Goal: Obtain resource: Download file/media

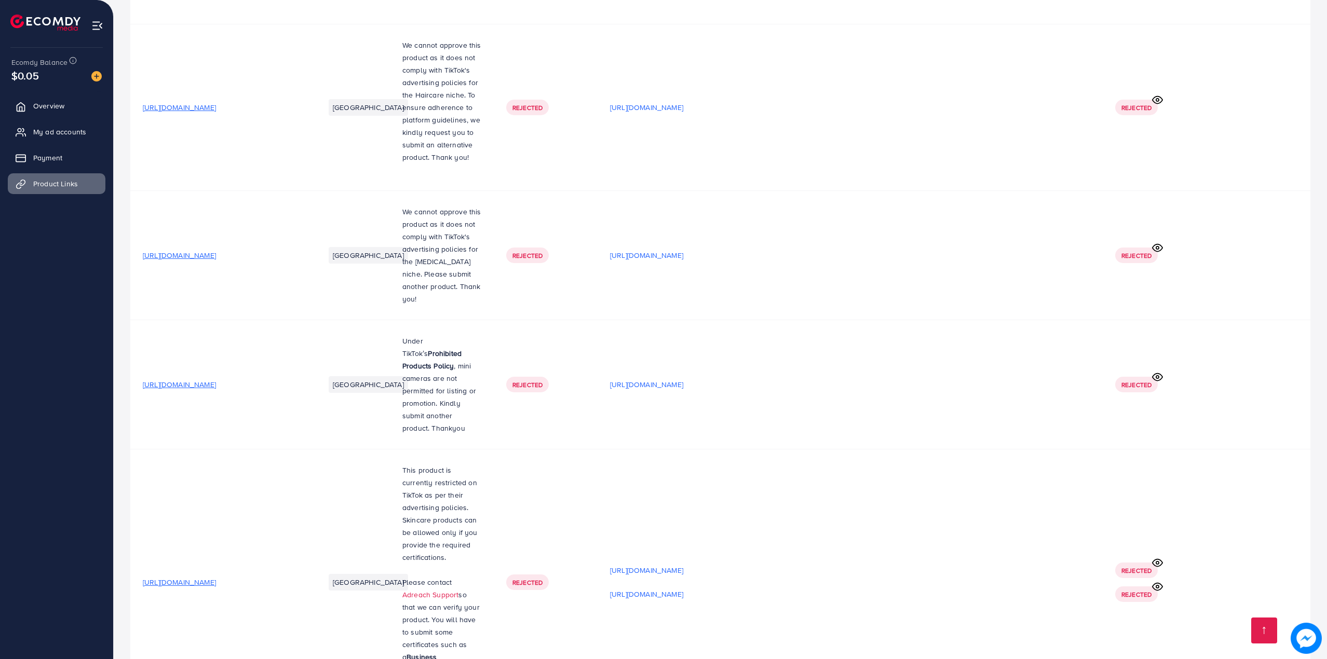
scroll to position [17773, 0]
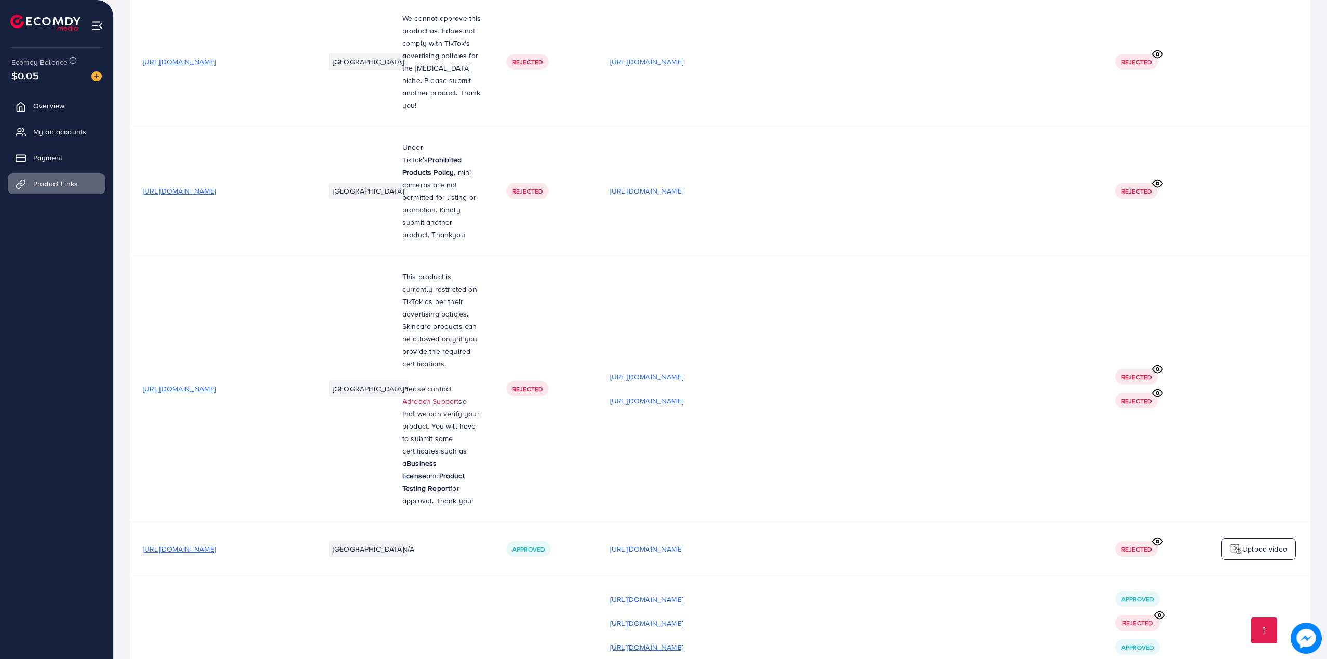
click at [683, 641] on p "[URL][DOMAIN_NAME]" at bounding box center [646, 647] width 73 height 12
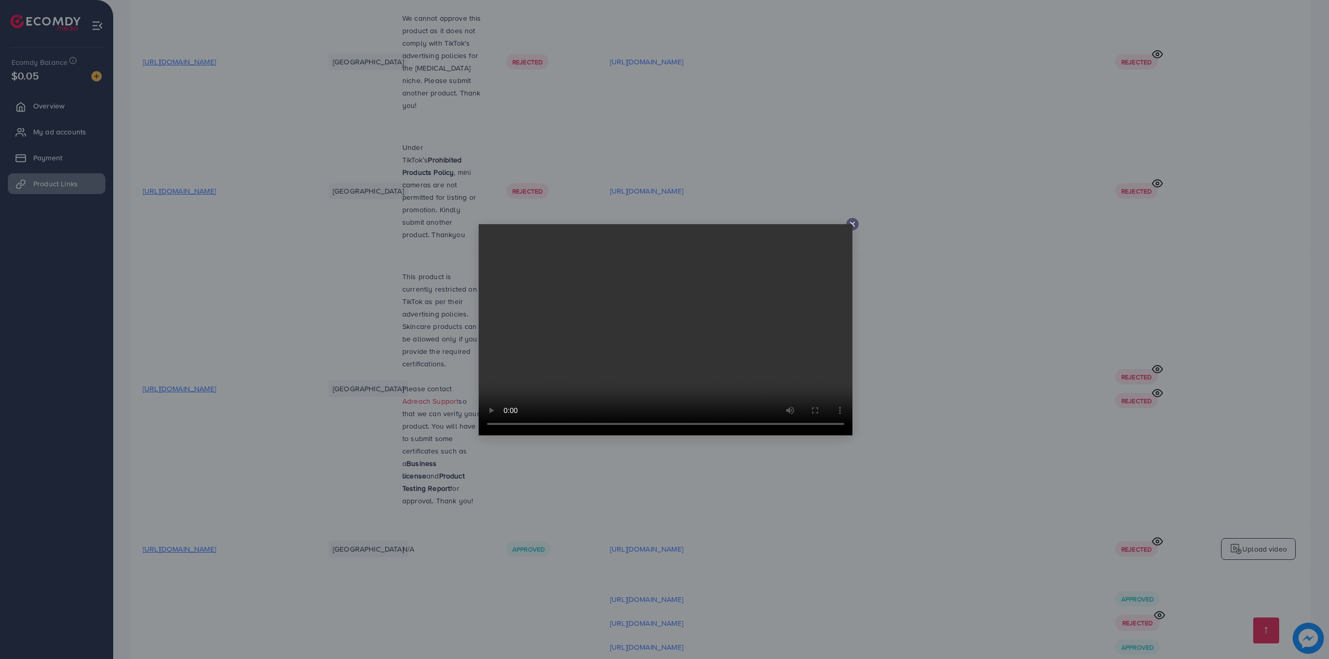
click at [1016, 445] on div at bounding box center [664, 329] width 1329 height 659
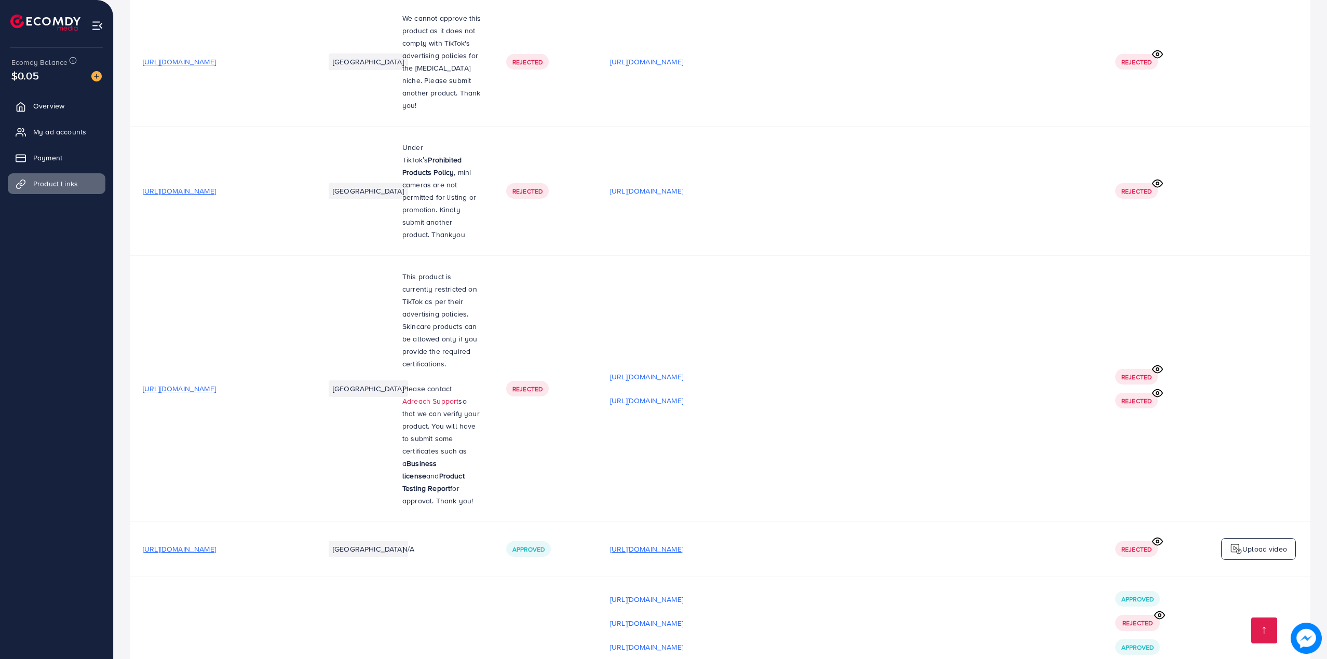
click at [683, 543] on p "[URL][DOMAIN_NAME]" at bounding box center [646, 549] width 73 height 12
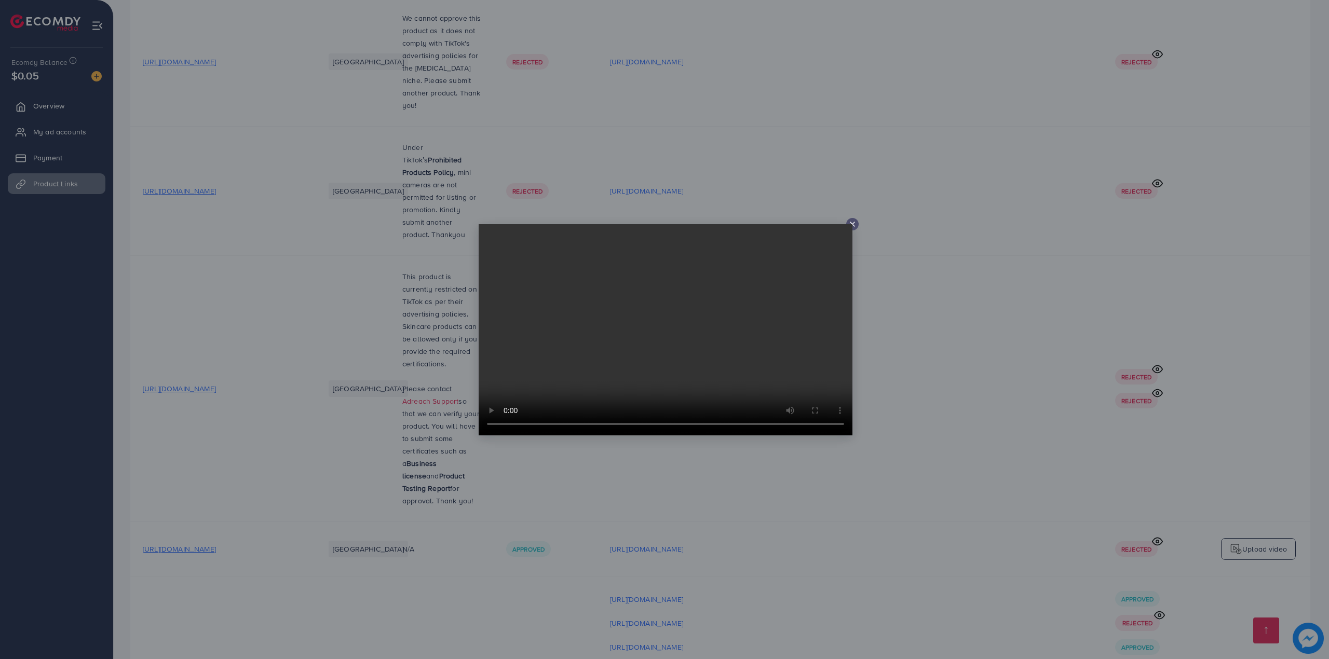
click at [916, 366] on div at bounding box center [664, 329] width 1329 height 659
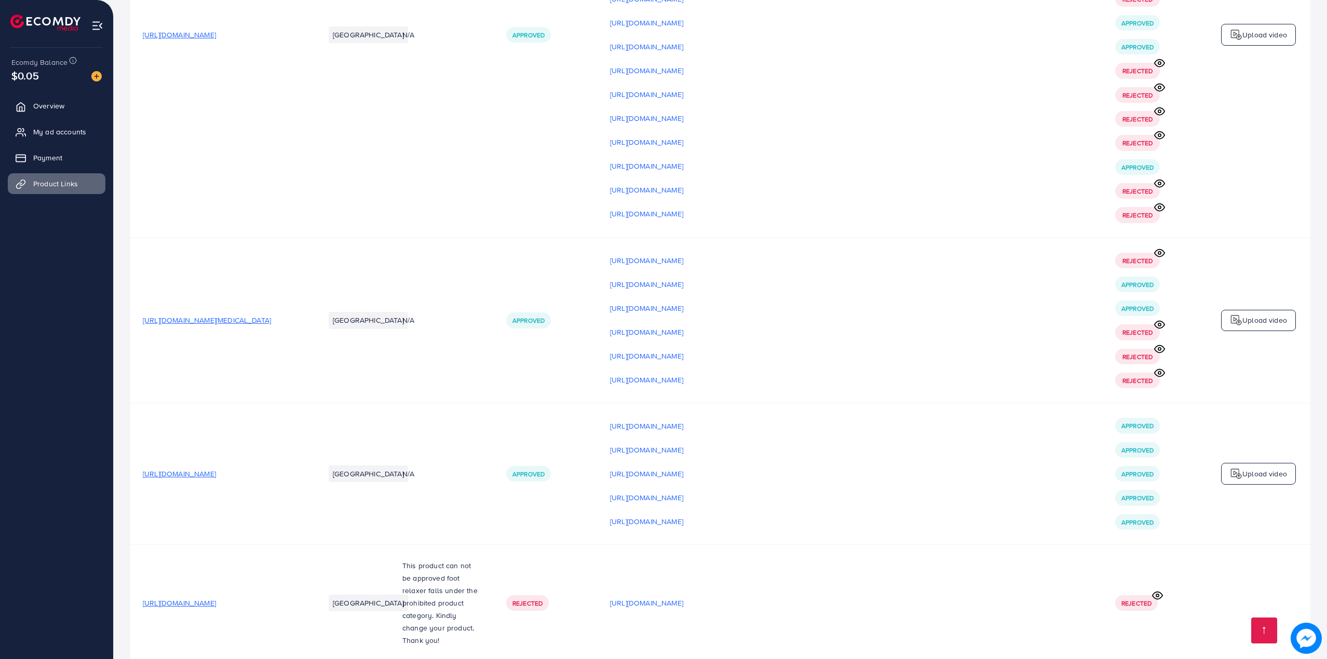
scroll to position [16043, 0]
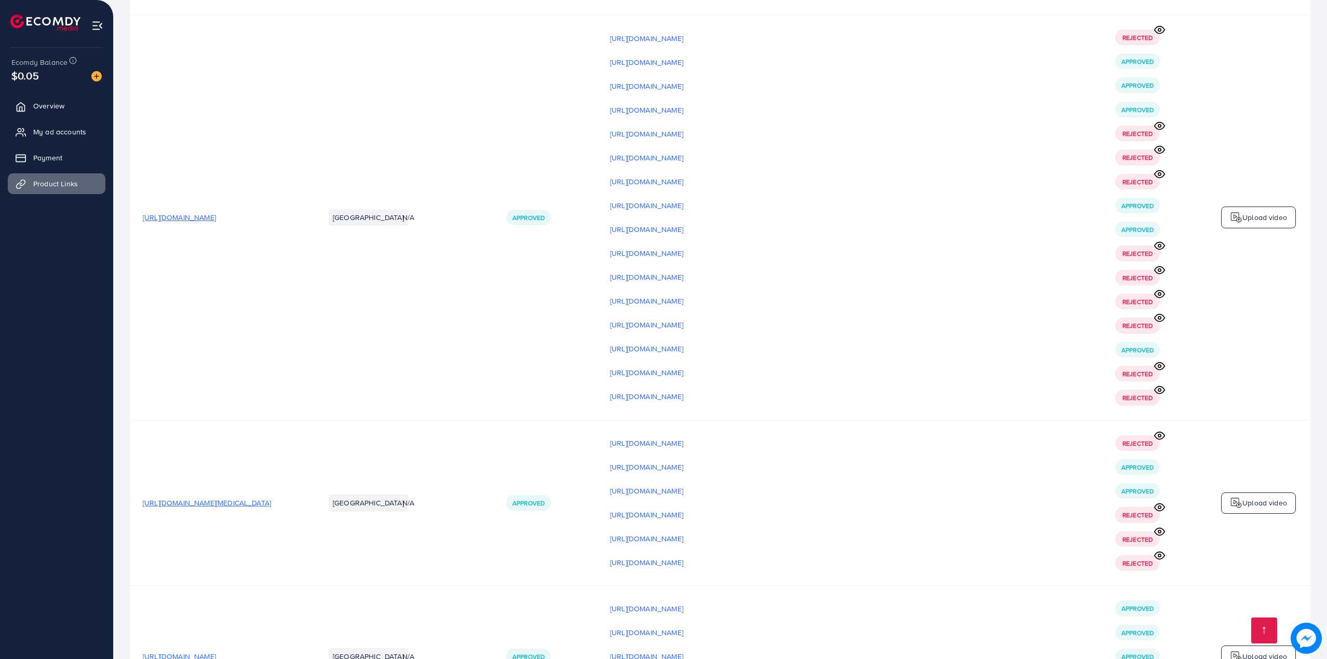
click at [683, 651] on p "[URL][DOMAIN_NAME]" at bounding box center [646, 657] width 73 height 12
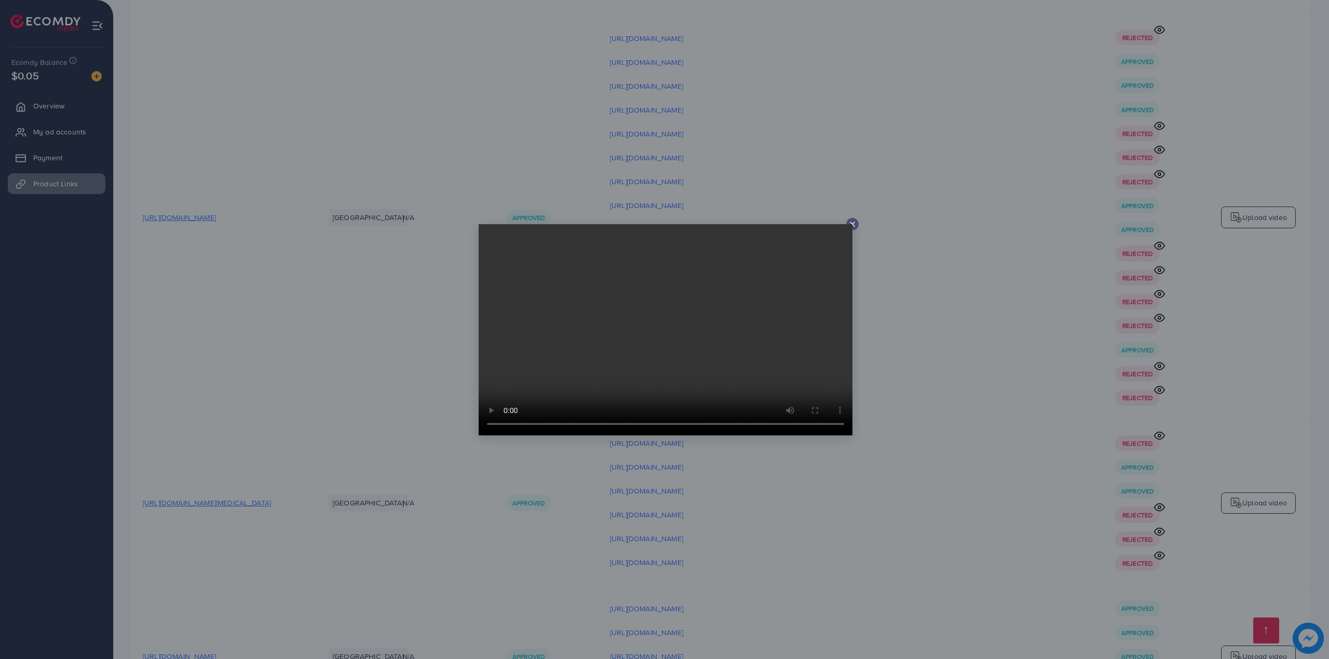
click at [948, 421] on div at bounding box center [664, 329] width 1329 height 659
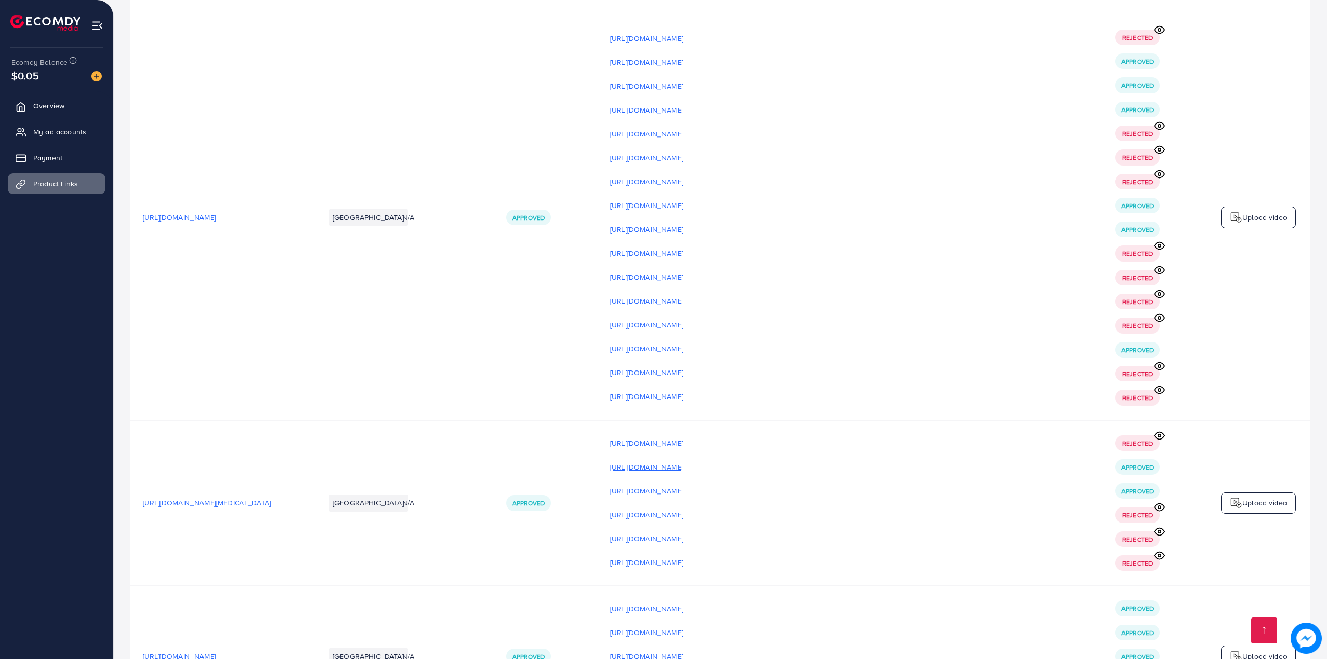
click at [683, 461] on p "[URL][DOMAIN_NAME]" at bounding box center [646, 467] width 73 height 12
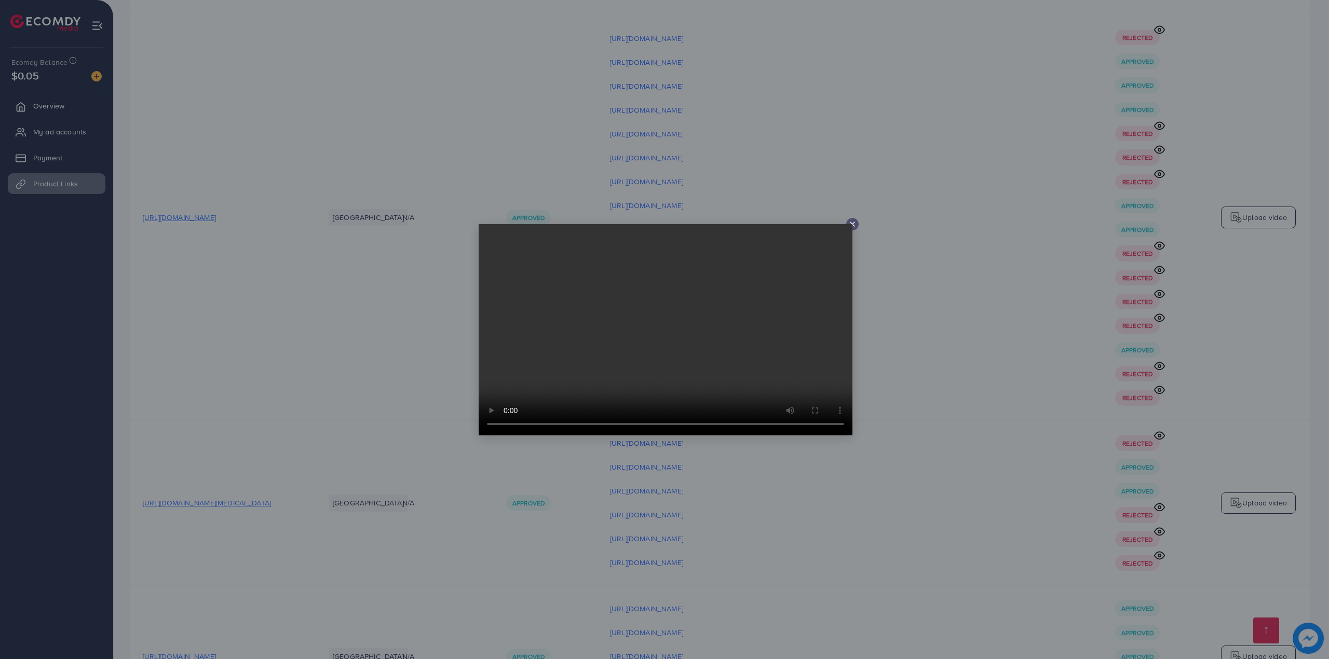
click at [1020, 406] on div at bounding box center [664, 329] width 1329 height 659
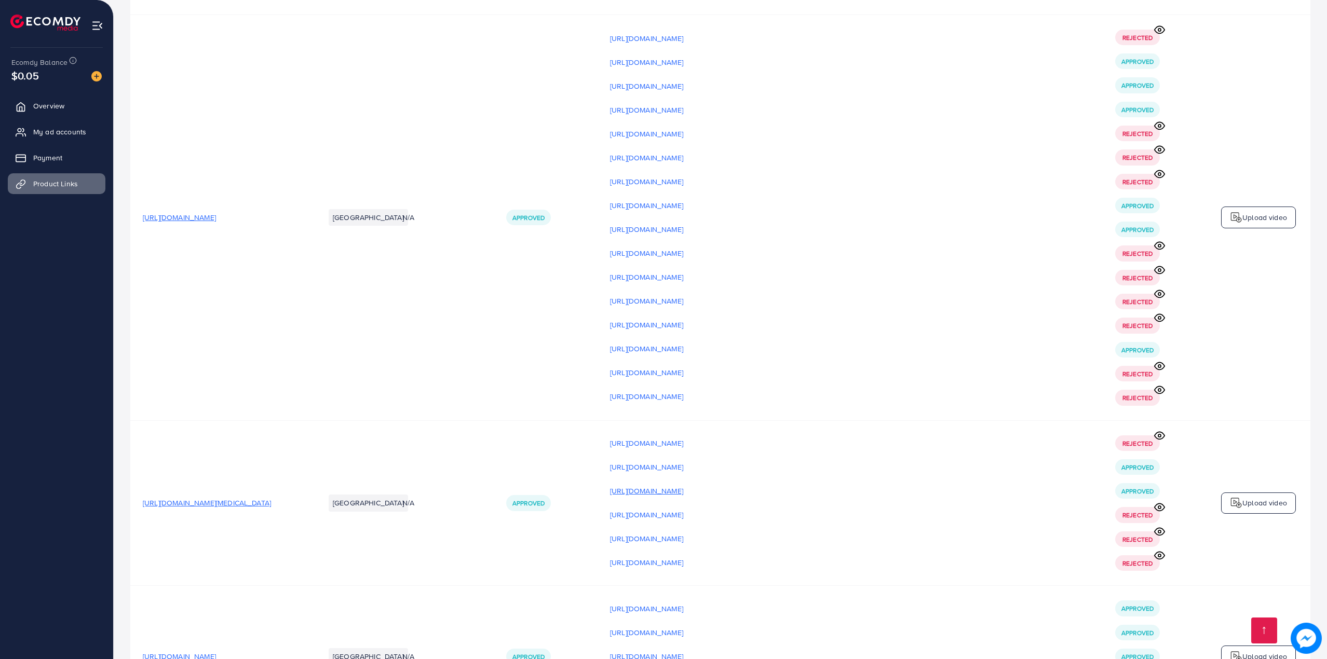
click at [683, 485] on p "[URL][DOMAIN_NAME]" at bounding box center [646, 491] width 73 height 12
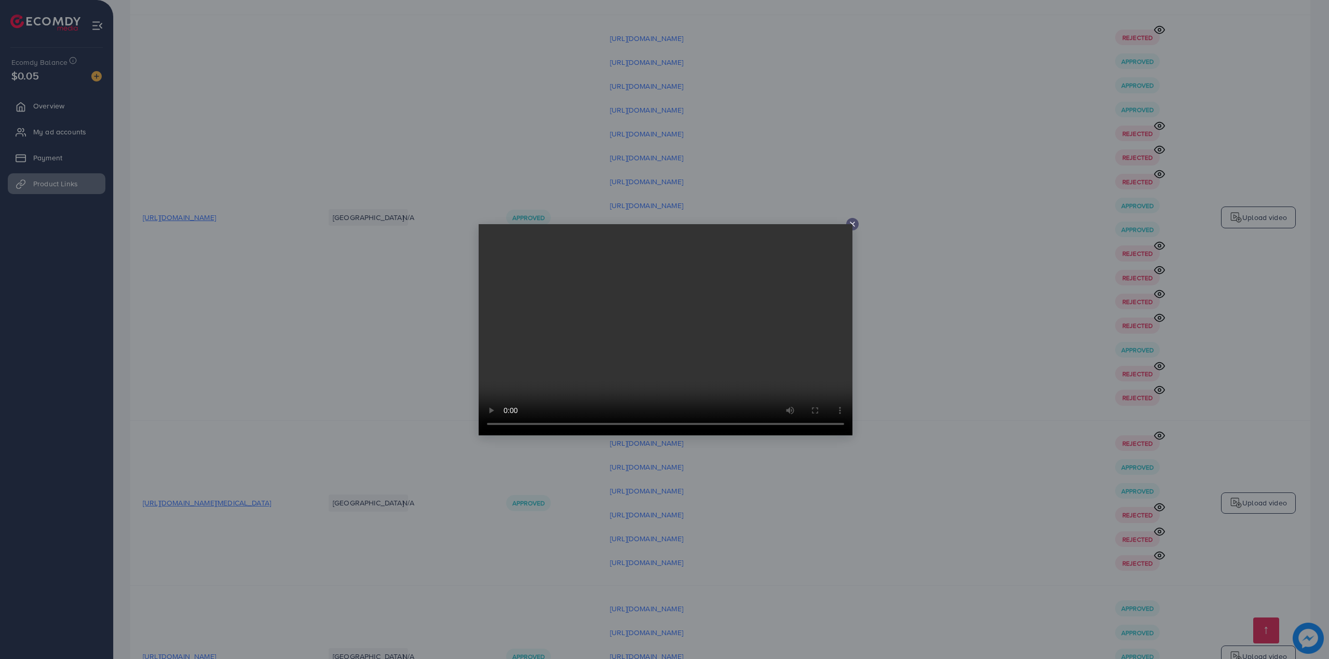
click at [1128, 367] on div at bounding box center [664, 329] width 1329 height 659
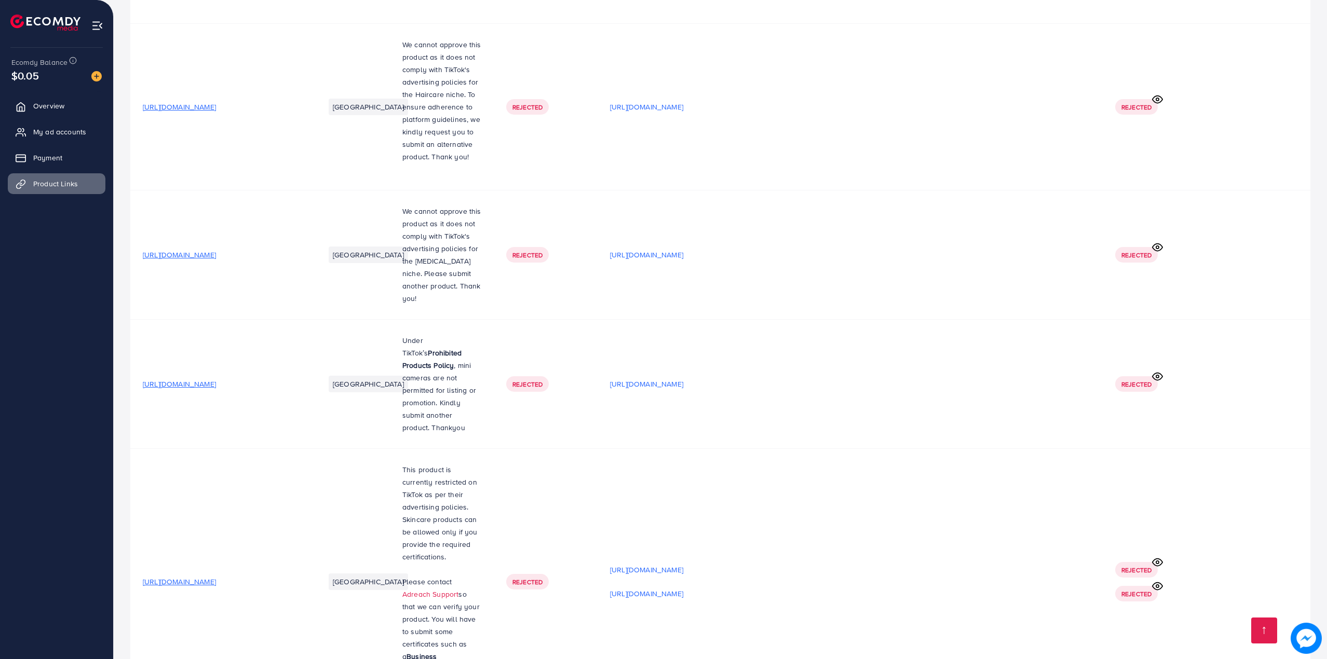
scroll to position [17773, 0]
